Goal: Find specific page/section: Find specific page/section

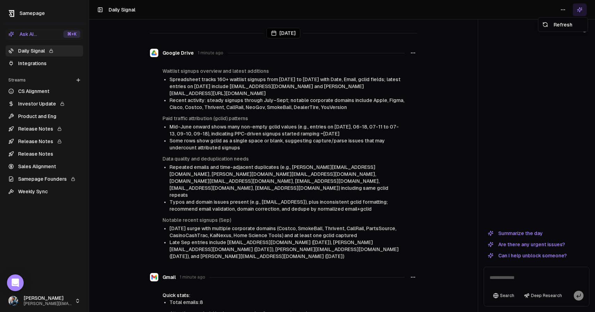
click at [563, 9] on html "Samepage Ask AI... ⌘ +K Daily Signal Integrations Streams Create Stream CS Alig…" at bounding box center [297, 156] width 595 height 312
click at [563, 24] on div "Refresh" at bounding box center [563, 24] width 47 height 11
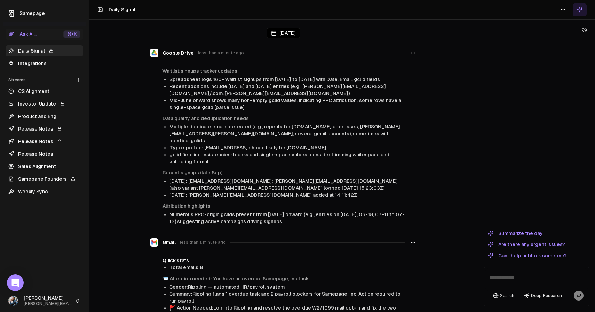
click at [24, 64] on link "Integrations" at bounding box center [45, 63] width 78 height 11
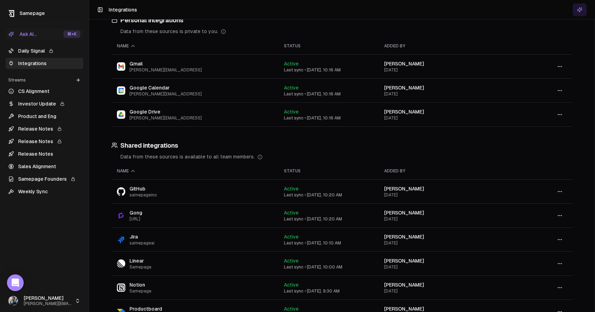
scroll to position [23, 0]
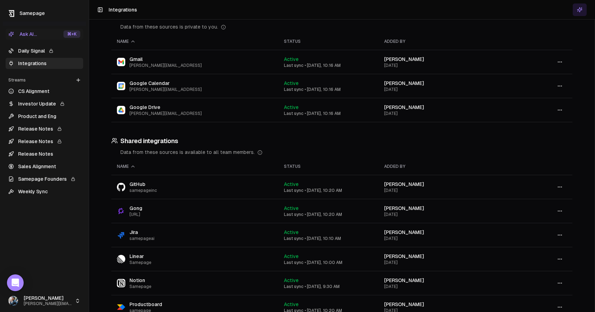
click at [218, 132] on div "Personal integrations Data from these sources is private to you. Name Status Ad…" at bounding box center [342, 237] width 506 height 480
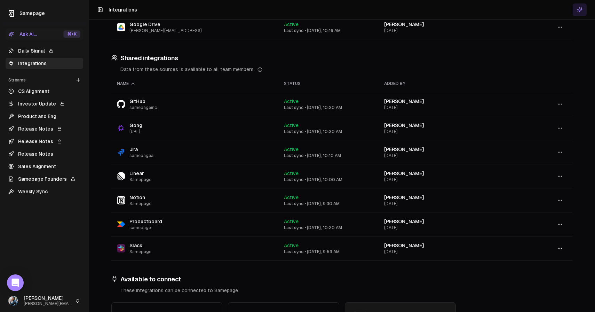
scroll to position [0, 0]
